Goal: Task Accomplishment & Management: Manage account settings

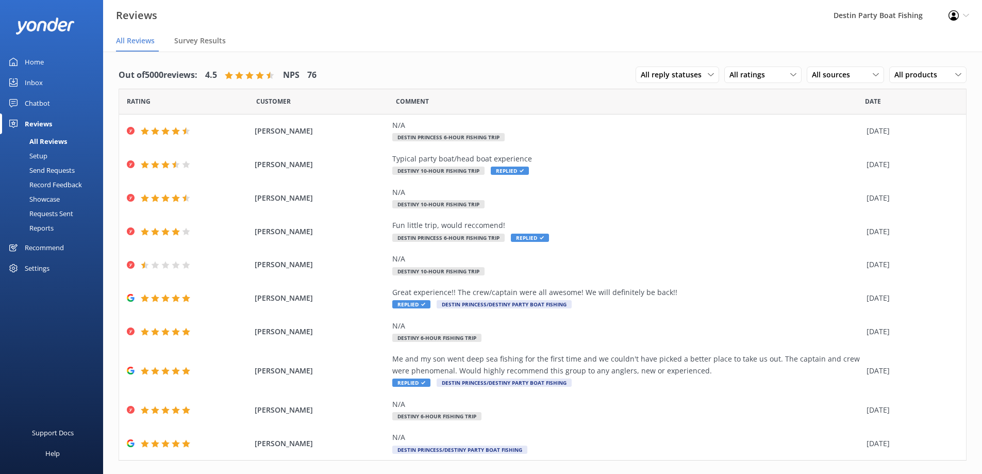
click at [21, 85] on link "Inbox" at bounding box center [51, 82] width 103 height 21
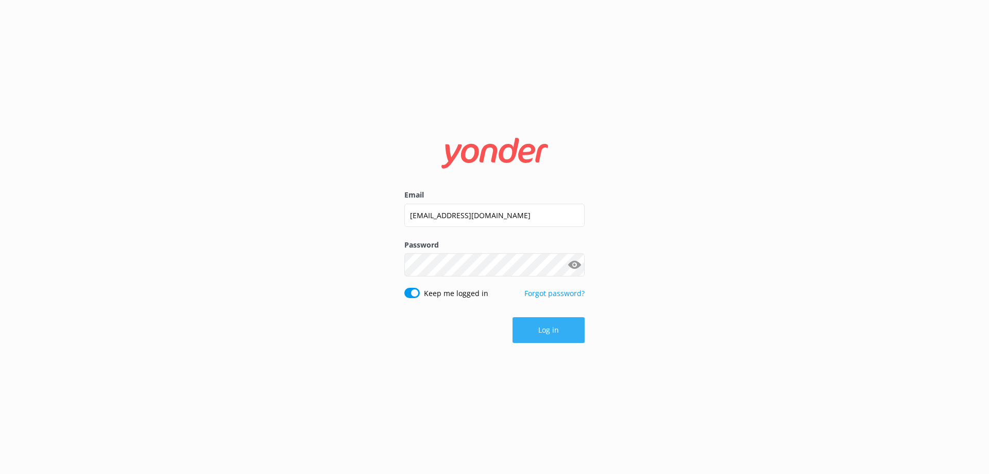
click at [546, 324] on button "Log in" at bounding box center [549, 330] width 72 height 26
